Goal: Task Accomplishment & Management: Manage account settings

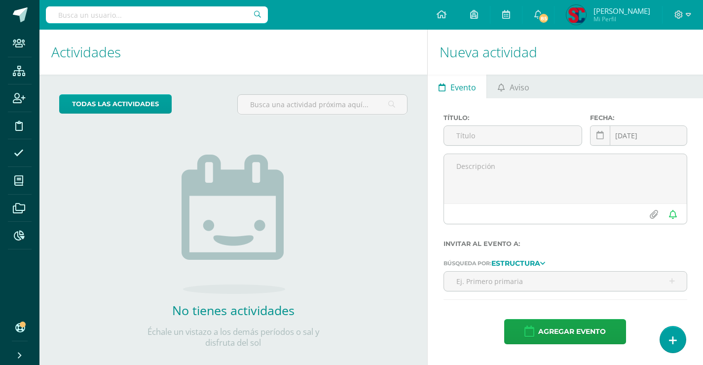
click at [149, 12] on input "text" at bounding box center [157, 14] width 222 height 17
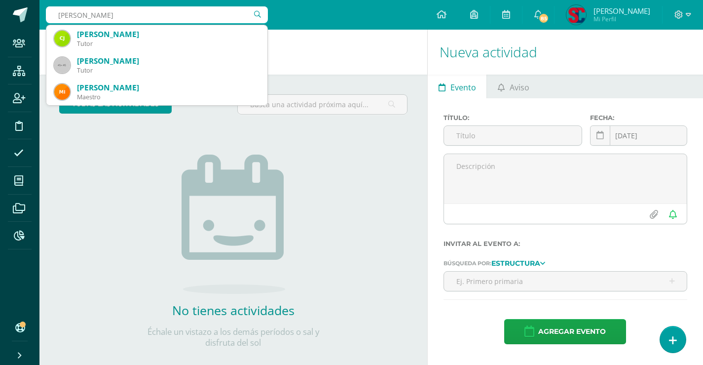
type input "michelle hernandez"
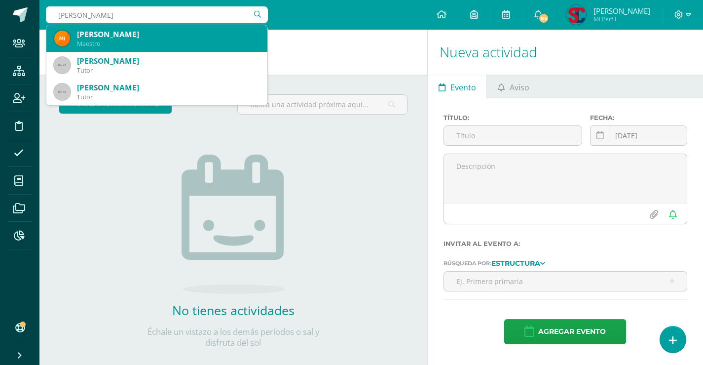
click at [146, 35] on div "Michelle Carolina Hernández Marroquín" at bounding box center [168, 34] width 183 height 10
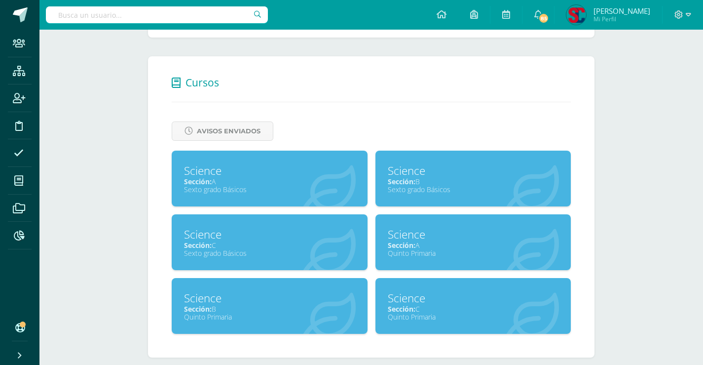
scroll to position [412, 0]
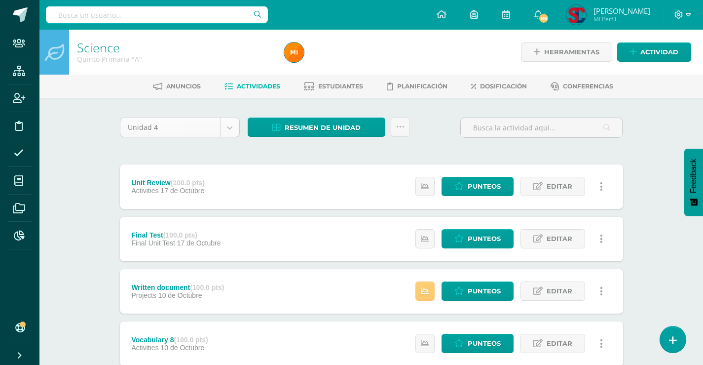
click at [231, 134] on body "Staff Estructura Inscripción Disciplina Asistencia Mis cursos Archivos Reportes…" at bounding box center [351, 371] width 703 height 742
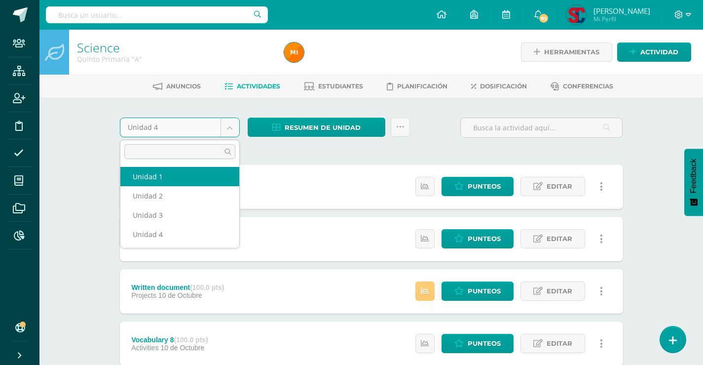
select select "Unidad 1"
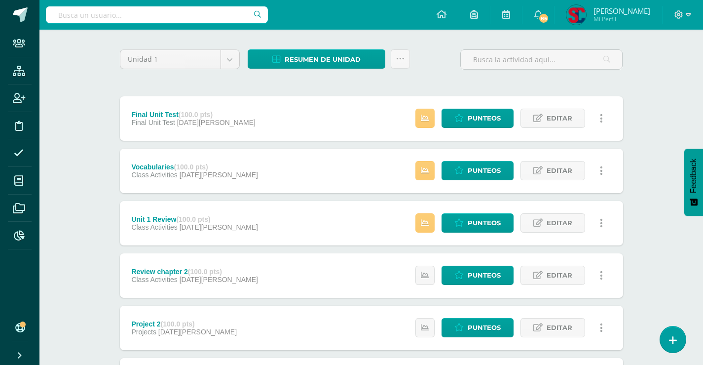
scroll to position [197, 0]
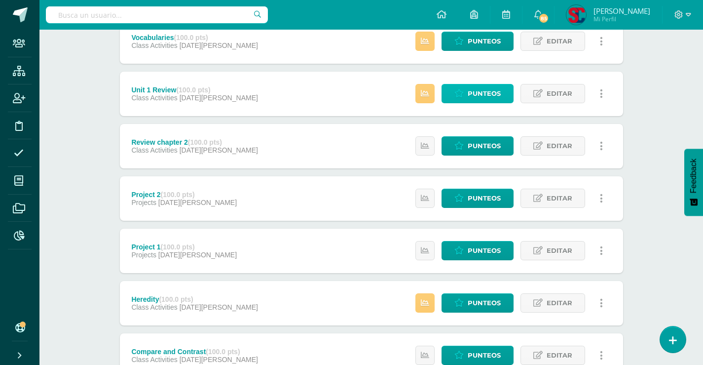
click at [495, 92] on span "Punteos" at bounding box center [484, 93] width 33 height 18
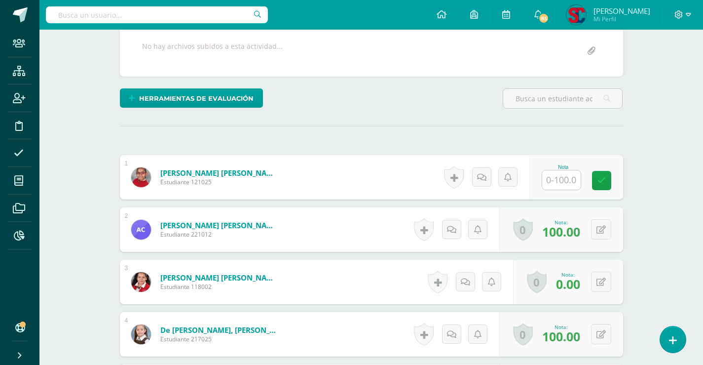
scroll to position [198, 0]
click at [554, 182] on input "text" at bounding box center [566, 180] width 39 height 20
type input "100"
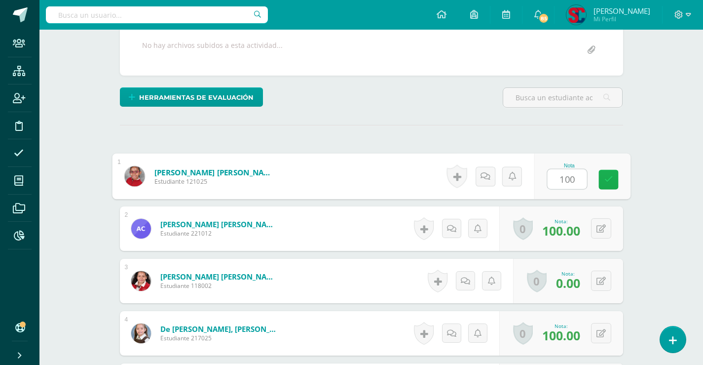
click at [603, 180] on link at bounding box center [608, 180] width 20 height 20
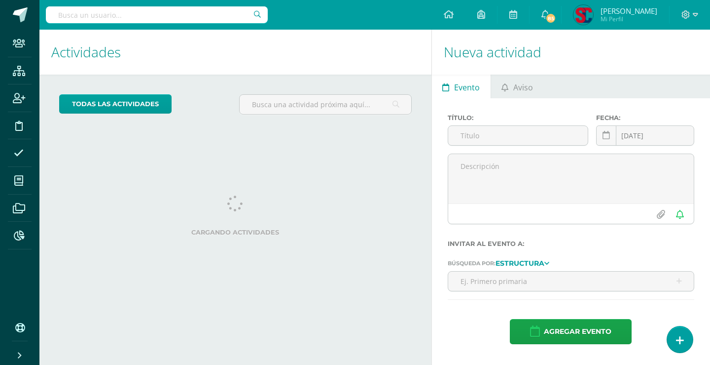
click at [98, 16] on input "text" at bounding box center [157, 14] width 222 height 17
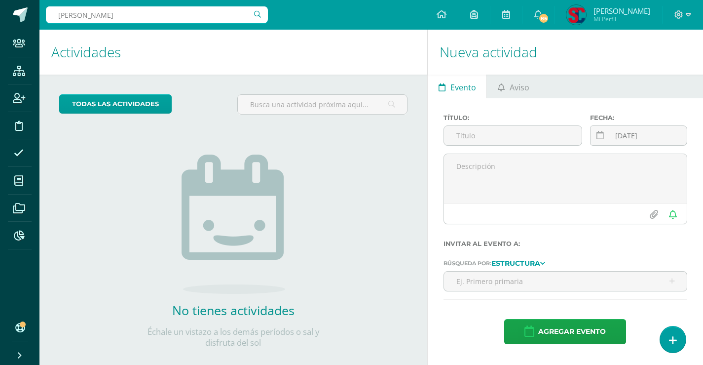
type input "nicole larreinaga"
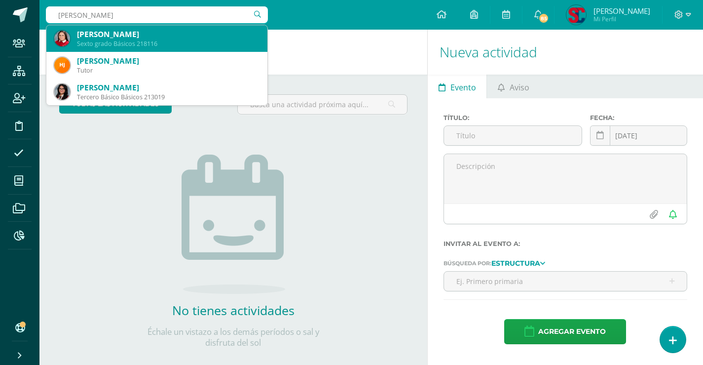
click at [136, 37] on div "Nicole Larreinaga Nichols" at bounding box center [168, 34] width 183 height 10
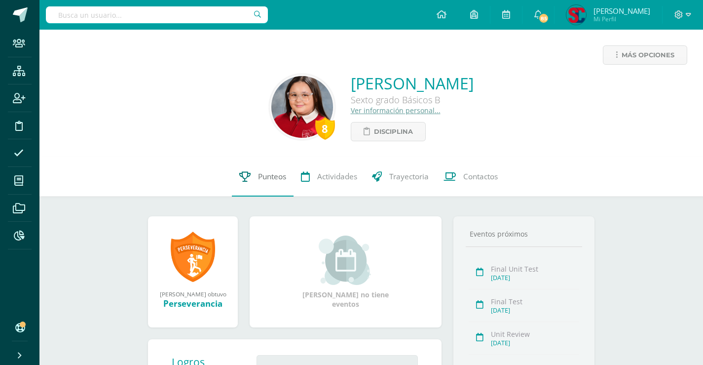
click at [276, 178] on span "Punteos" at bounding box center [272, 176] width 28 height 10
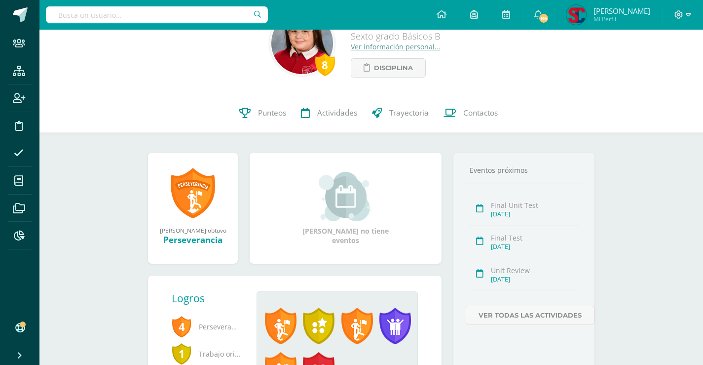
scroll to position [145, 0]
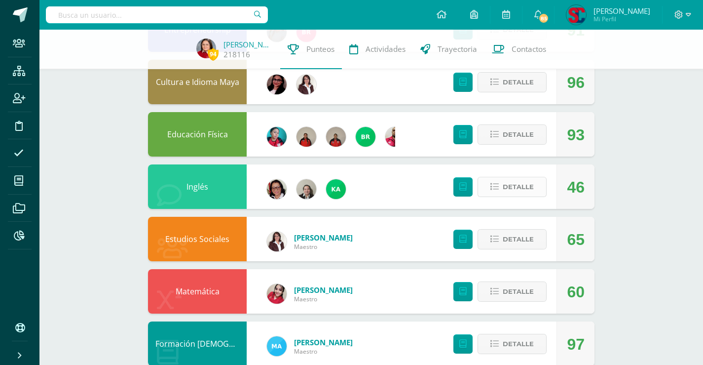
click at [509, 185] on span "Detalle" at bounding box center [518, 187] width 31 height 18
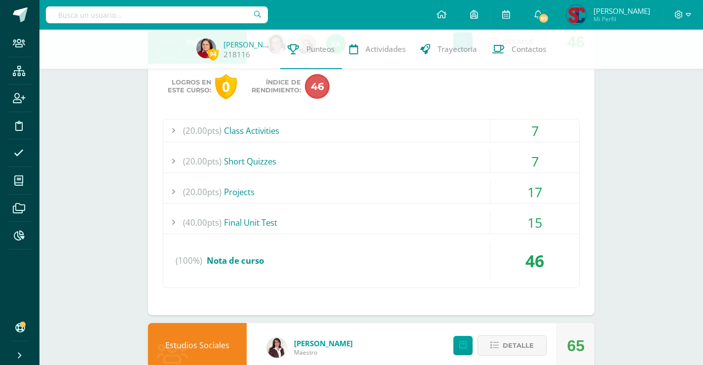
scroll to position [296, 0]
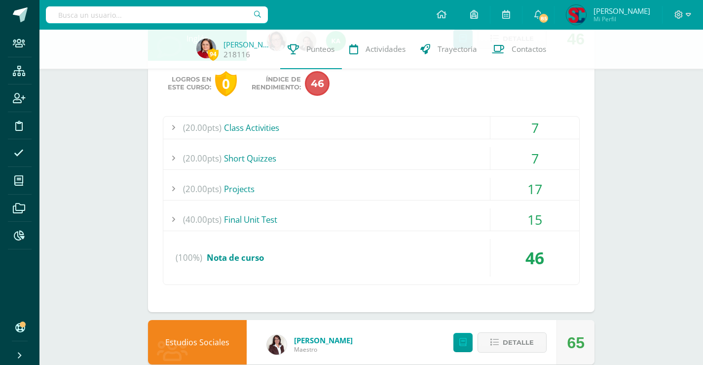
click at [264, 216] on div "(40.00pts) Final Unit Test" at bounding box center [371, 219] width 416 height 22
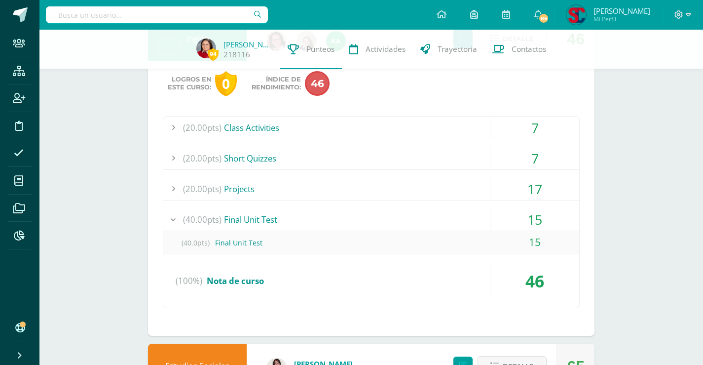
click at [263, 158] on div "(20.00pts) Short Quizzes" at bounding box center [371, 158] width 416 height 22
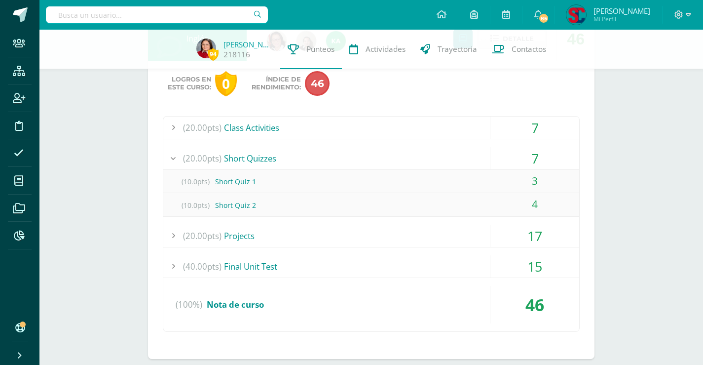
click at [245, 128] on div "(20.00pts) Class Activities" at bounding box center [371, 127] width 416 height 22
